Goal: Information Seeking & Learning: Compare options

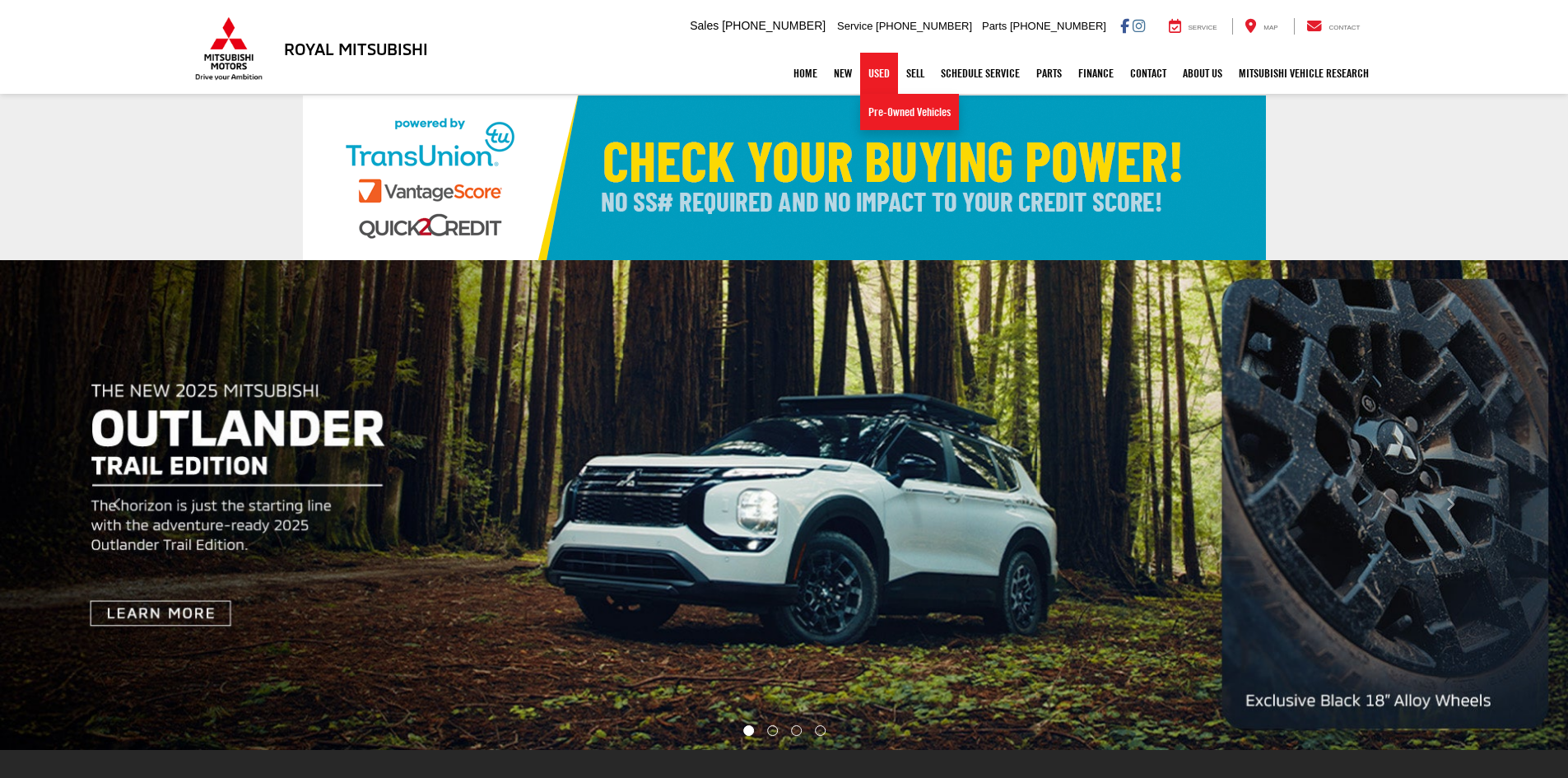
click at [863, 79] on link "Used" at bounding box center [879, 73] width 38 height 41
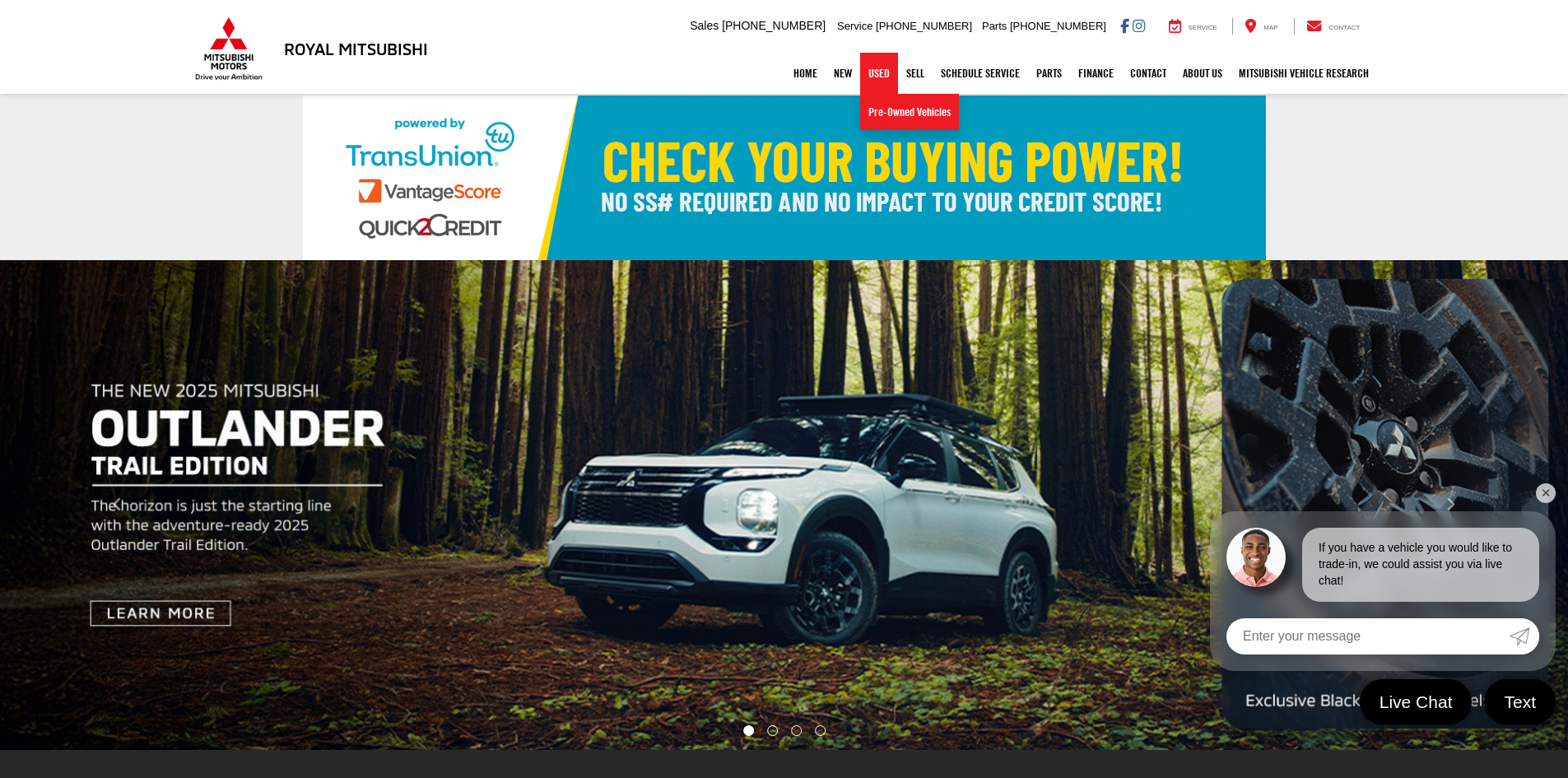
click at [870, 73] on link "Used" at bounding box center [879, 73] width 38 height 41
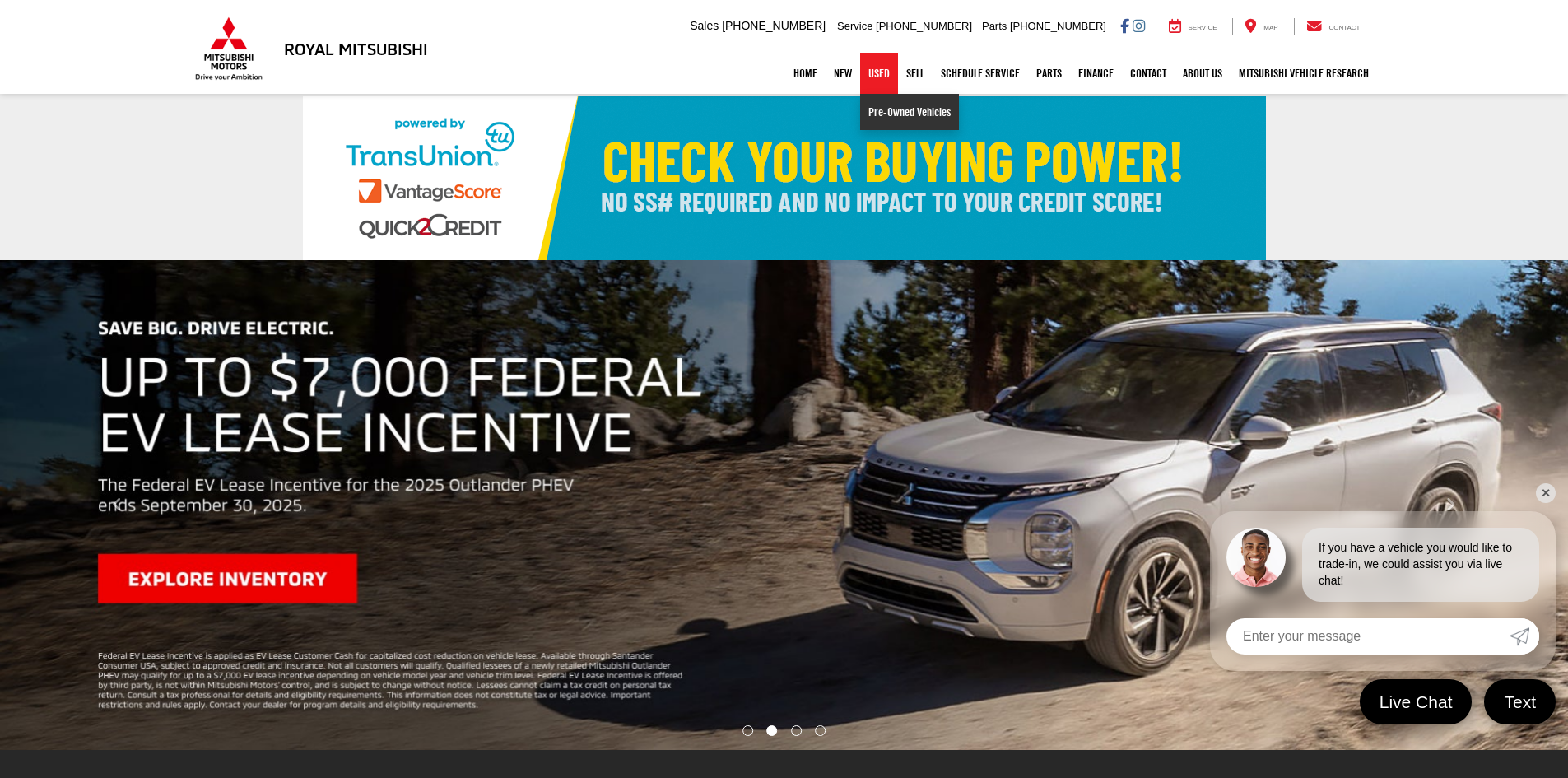
click at [887, 115] on link "Pre-Owned Vehicles" at bounding box center [910, 112] width 99 height 36
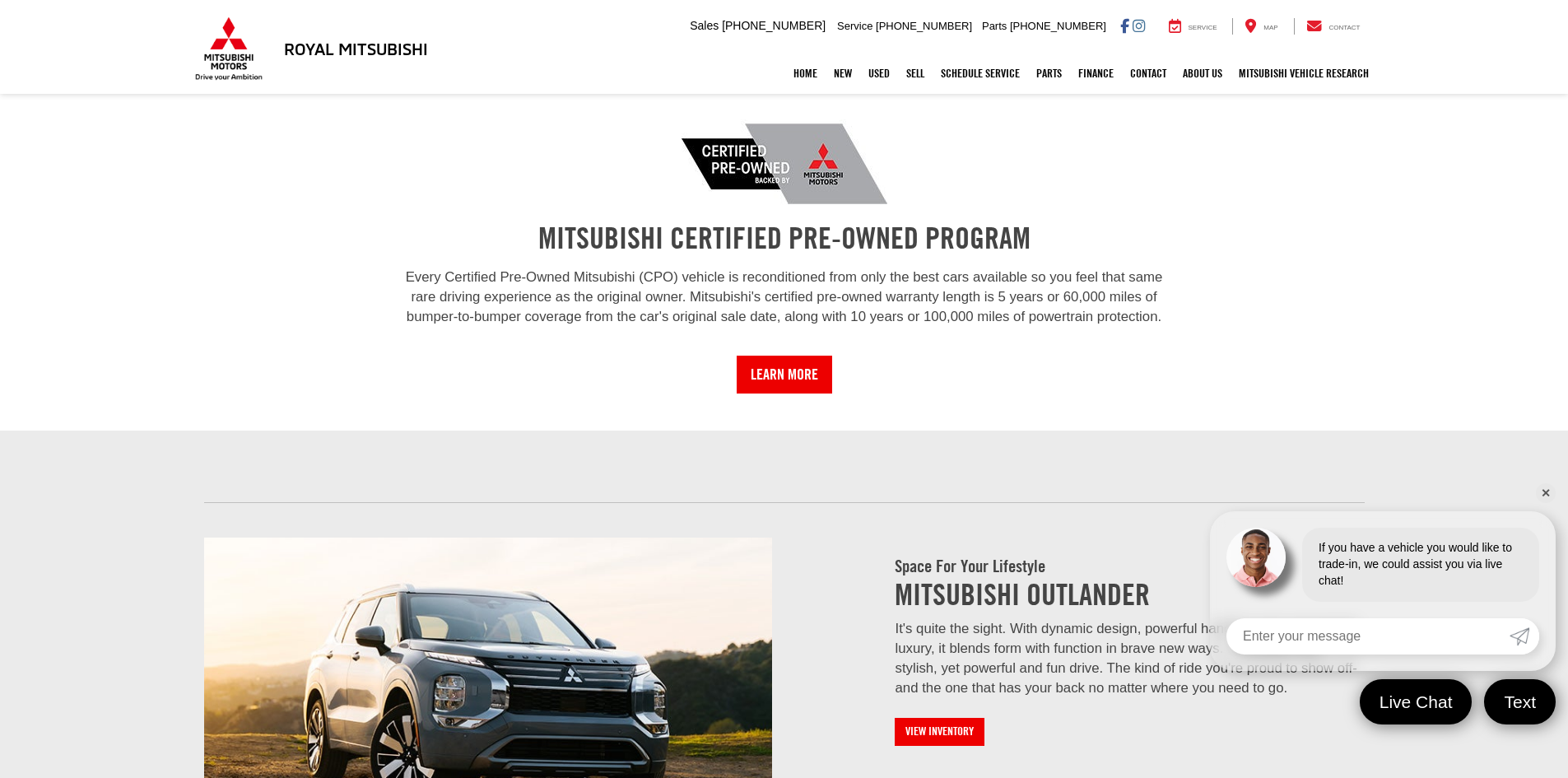
scroll to position [1481, 0]
click at [1549, 497] on link "✕" at bounding box center [1546, 493] width 20 height 20
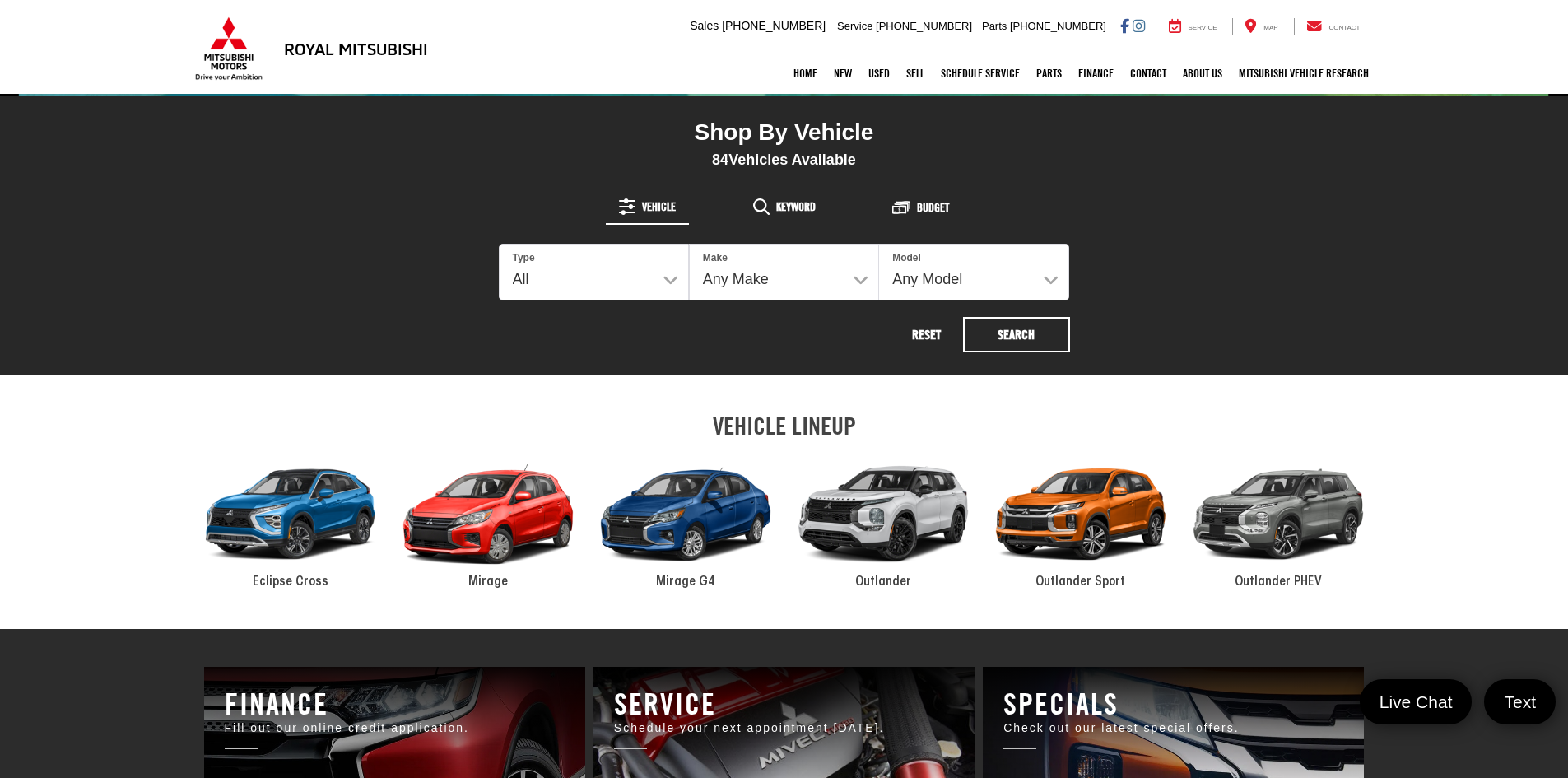
scroll to position [576, 0]
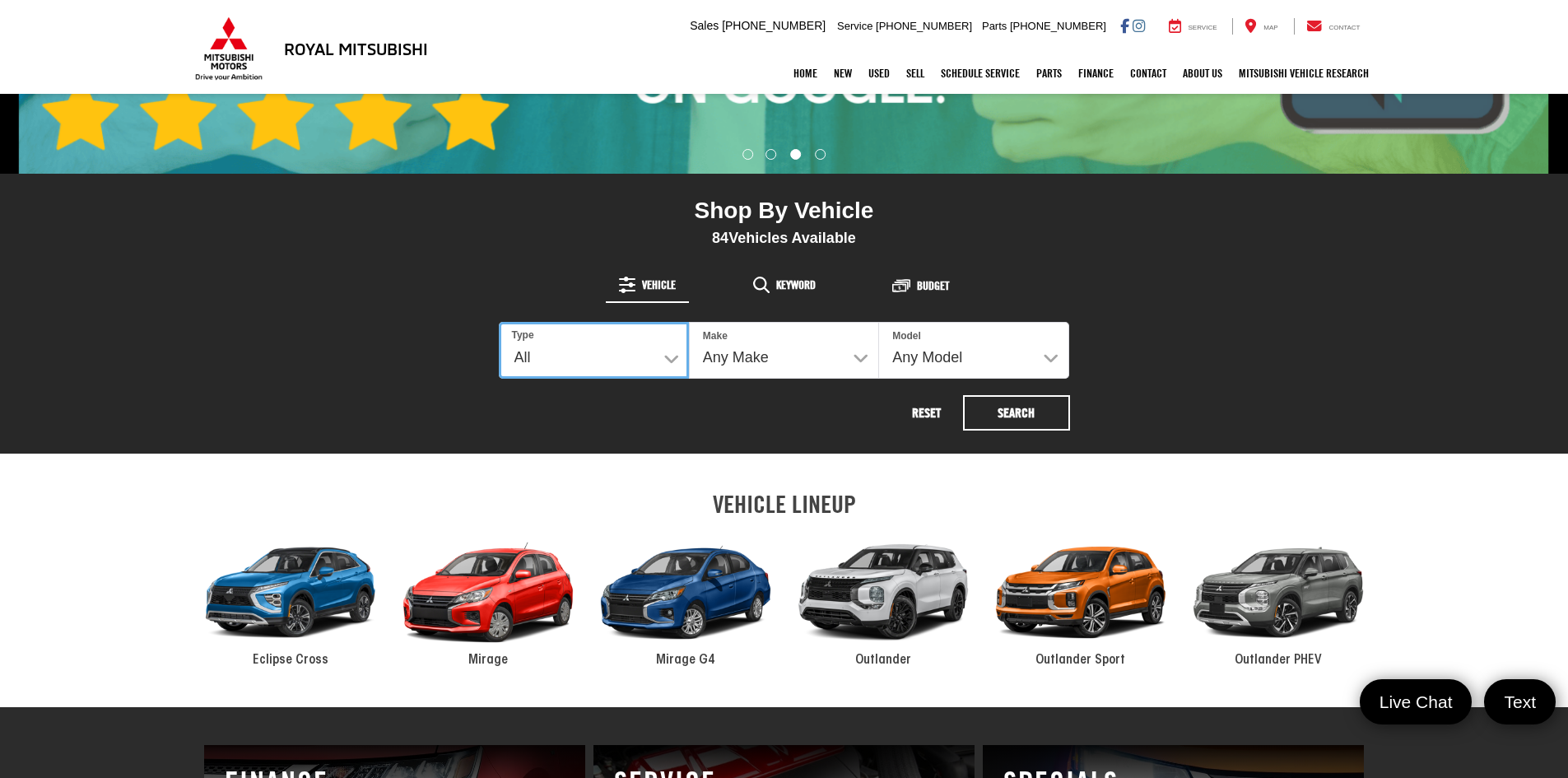
click at [659, 349] on select "All New Used" at bounding box center [593, 349] width 190 height 57
select select "Type:U"
click at [498, 322] on select "All New Used" at bounding box center [593, 349] width 190 height 57
select select
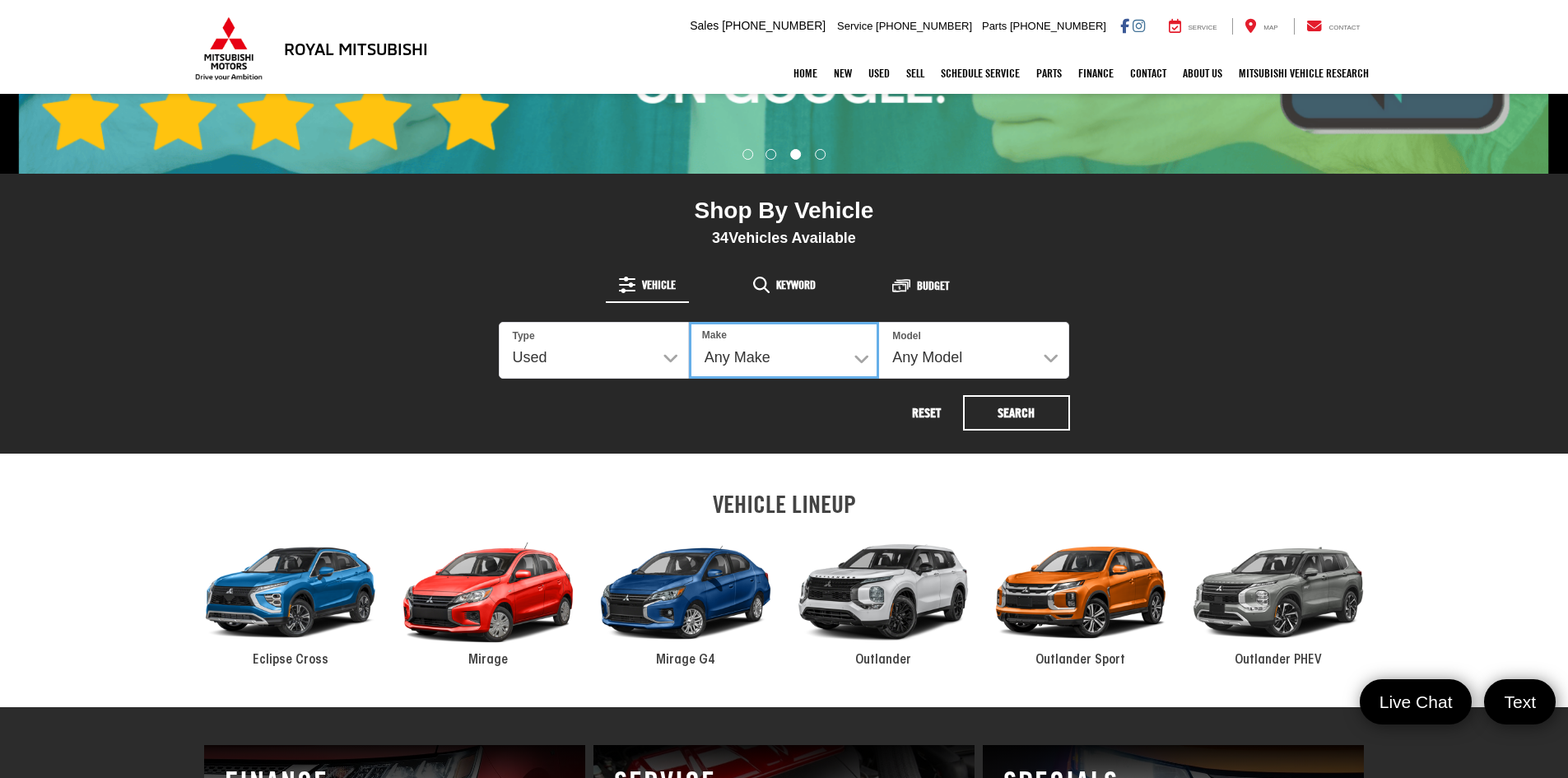
click at [817, 358] on select "Any Make Buick Dodge Ford GMC Honda Hyundai Kia Mitsubishi Nissan Toyota" at bounding box center [784, 349] width 190 height 57
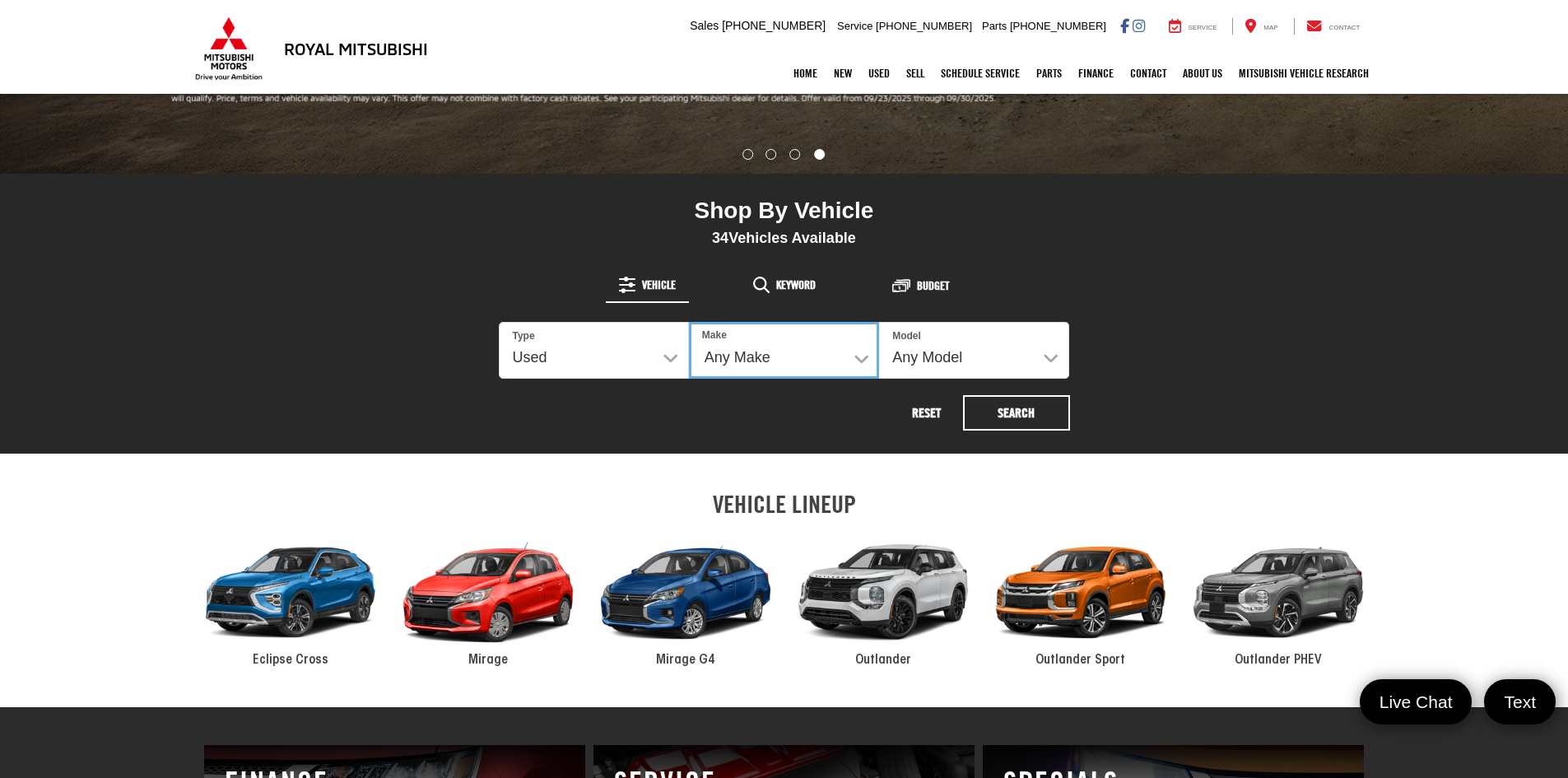
select select "GMC"
click at [689, 322] on select "Any Make Buick Dodge Ford GMC Honda Hyundai Kia Mitsubishi Nissan Toyota" at bounding box center [784, 349] width 190 height 57
click at [820, 373] on select "Any Make Buick Dodge Ford GMC Honda Hyundai Kia Mitsubishi Nissan Toyota" at bounding box center [784, 349] width 190 height 57
click at [979, 349] on select "Any Model Terrain" at bounding box center [974, 349] width 190 height 57
click at [1159, 340] on div "Shop By Vehicle 2 Vehicles Available Vehicle Keyword Budget 2 Type All New Used…" at bounding box center [784, 313] width 938 height 280
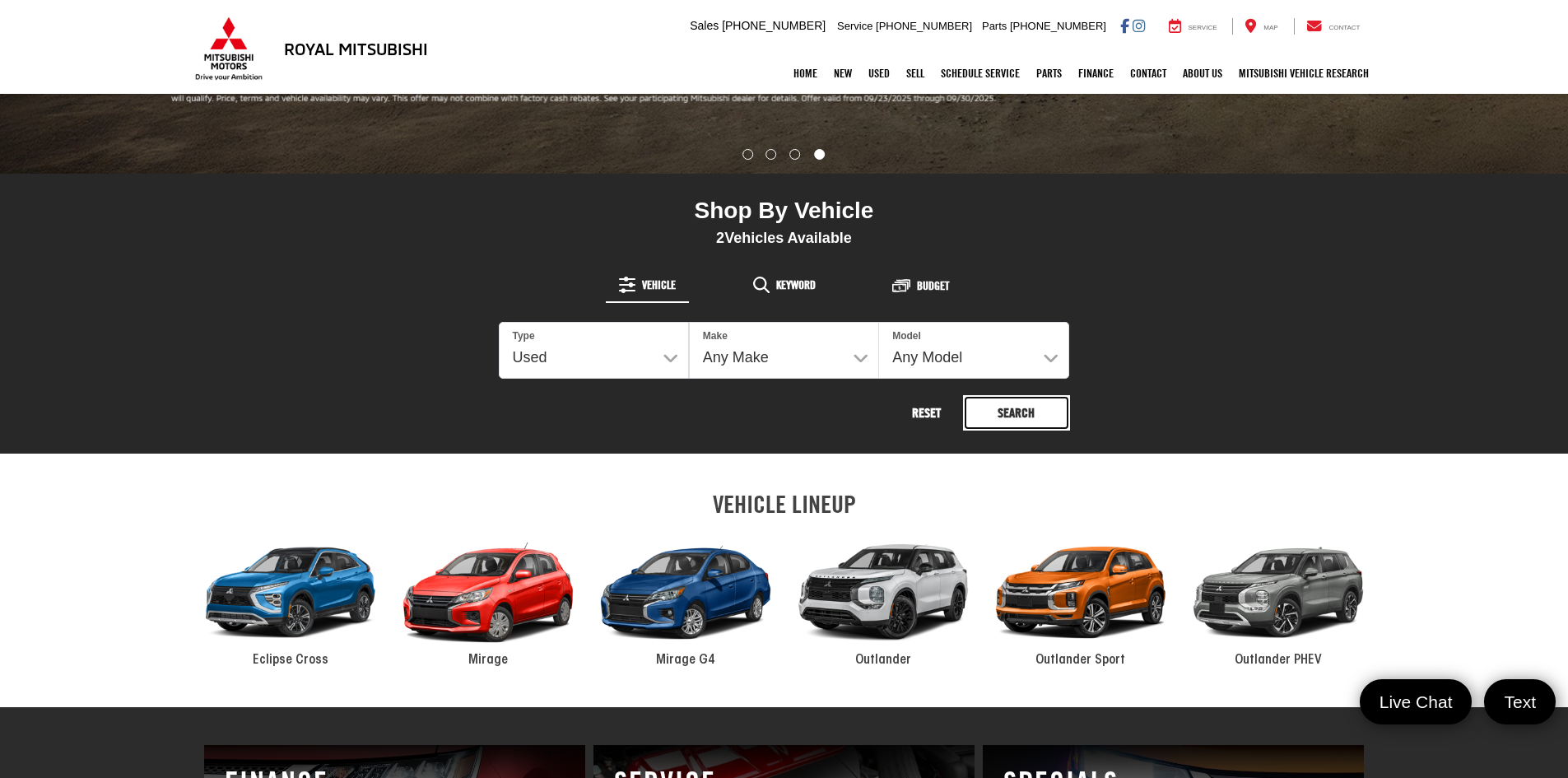
click at [1043, 415] on button "Search" at bounding box center [1017, 413] width 107 height 35
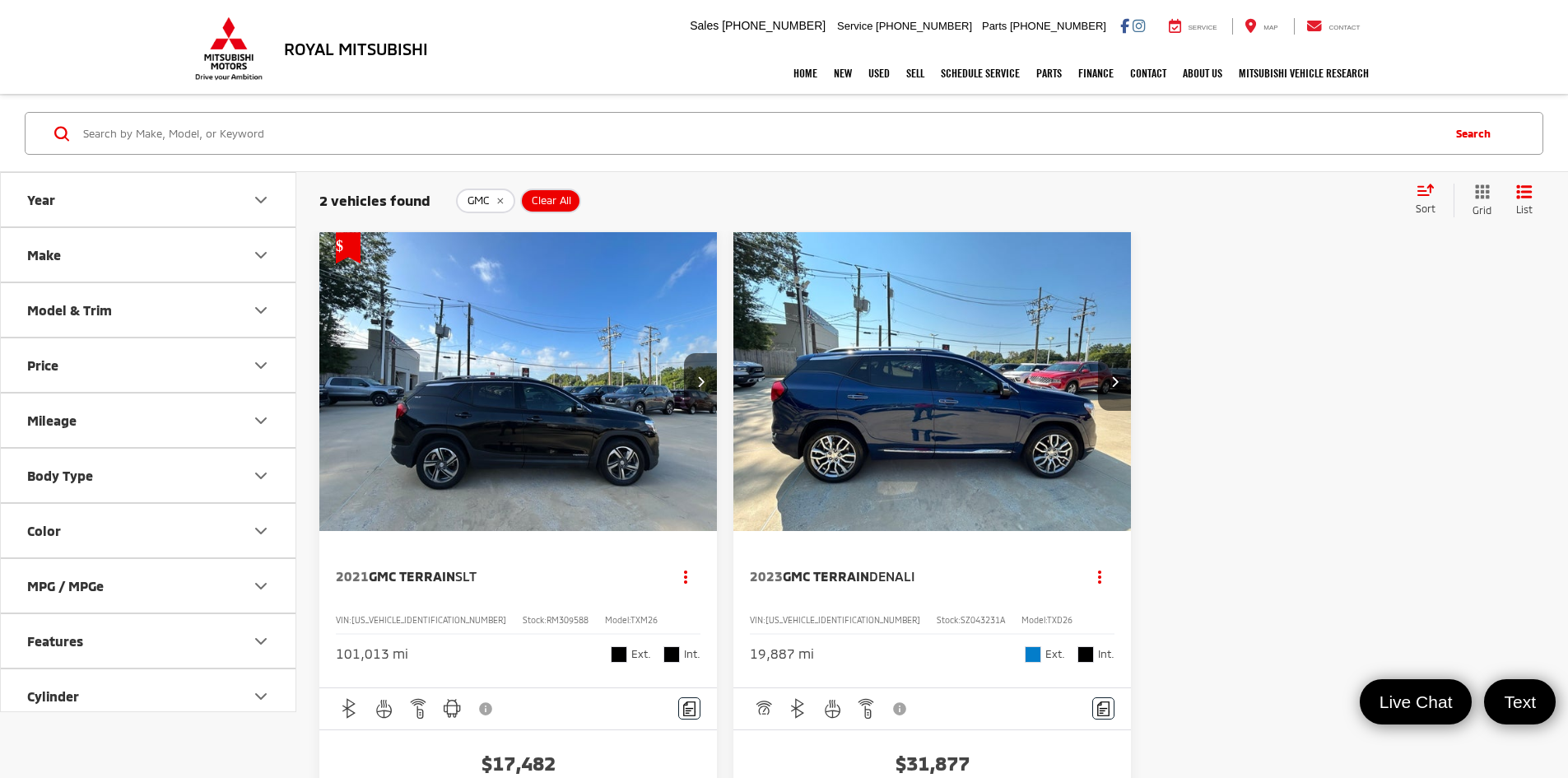
click at [49, 245] on button "Make" at bounding box center [149, 255] width 297 height 54
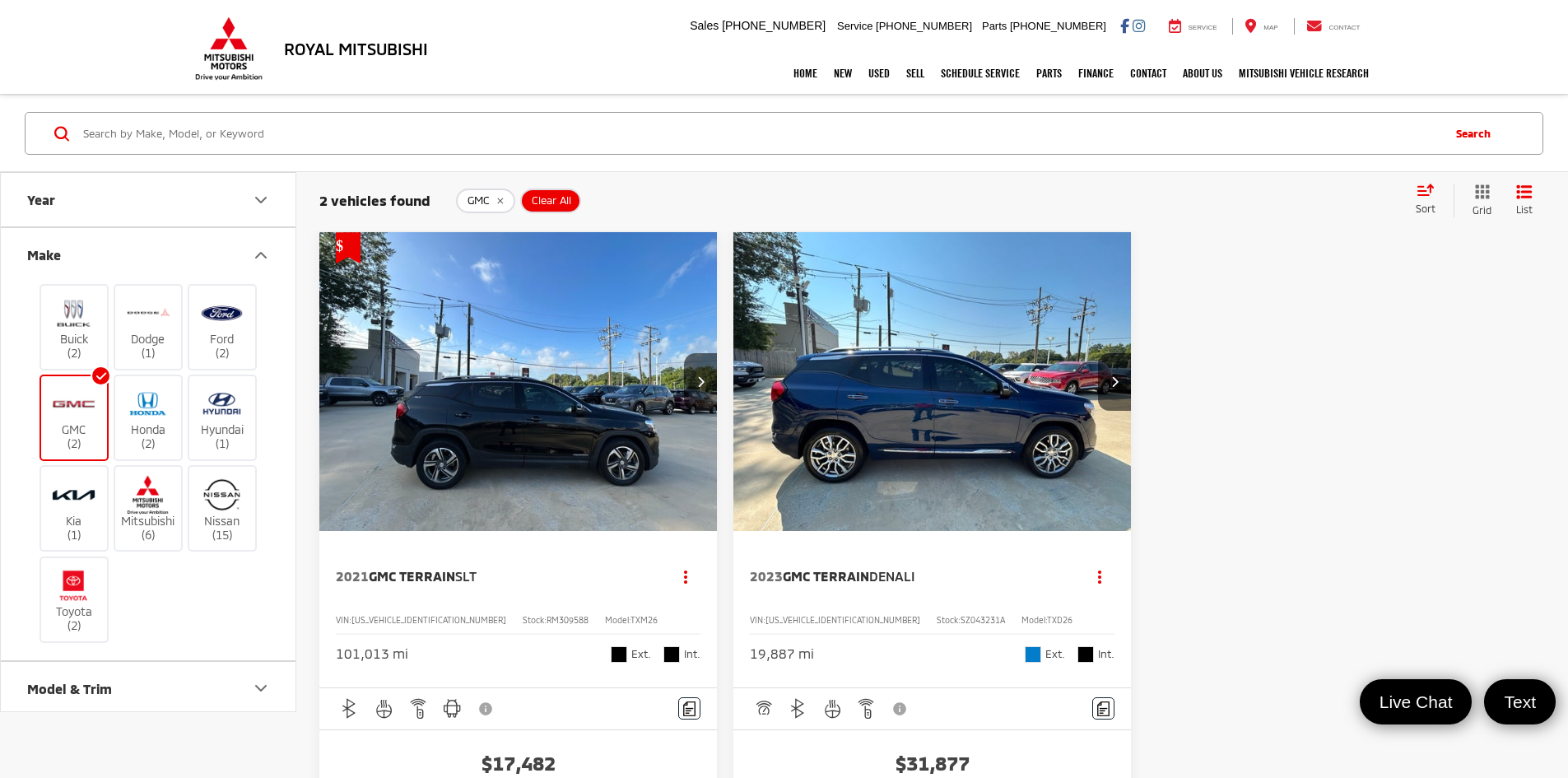
click at [60, 405] on img at bounding box center [73, 403] width 46 height 39
click at [0, 0] on input "GMC (2)" at bounding box center [0, 0] width 0 height 0
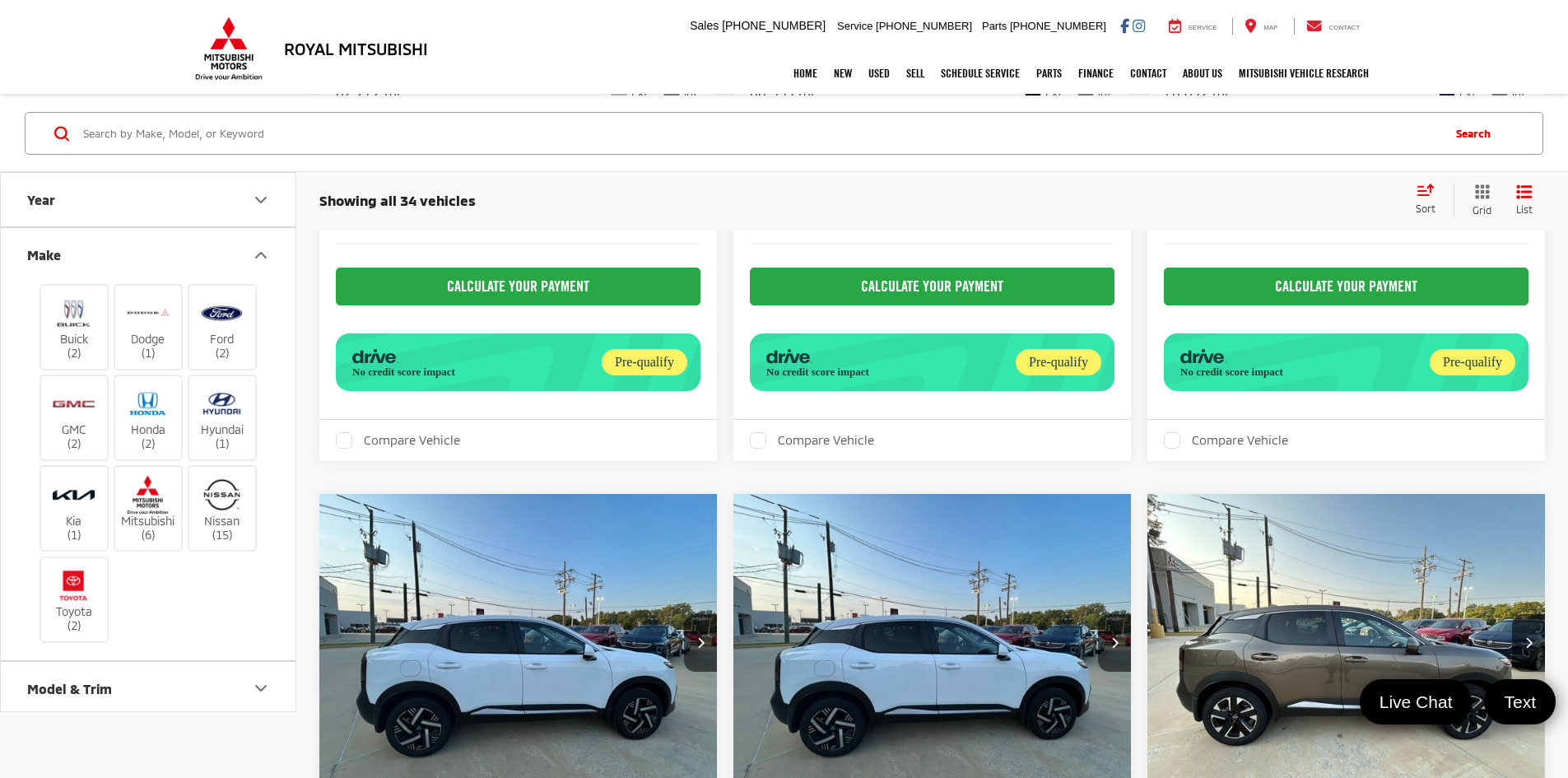
scroll to position [4690, 0]
